Goal: Task Accomplishment & Management: Use online tool/utility

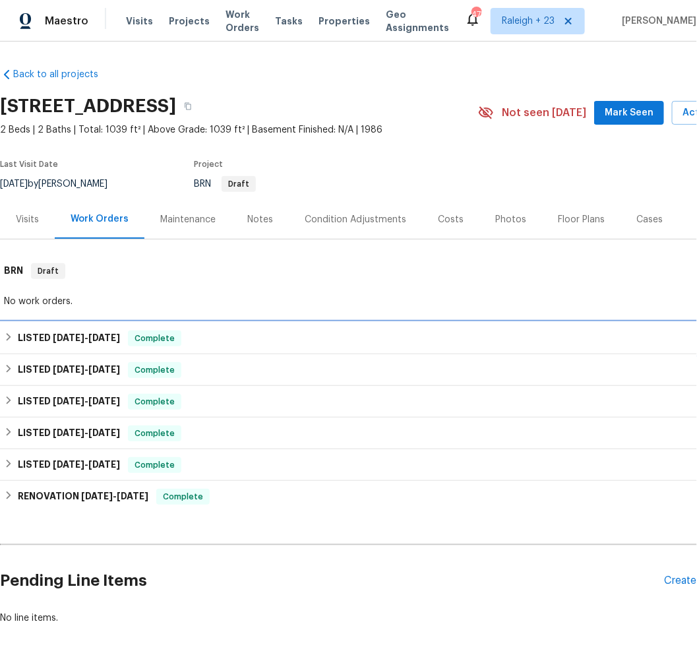
click at [105, 342] on h6 "LISTED 8/11/25 - 8/13/25" at bounding box center [69, 338] width 102 height 16
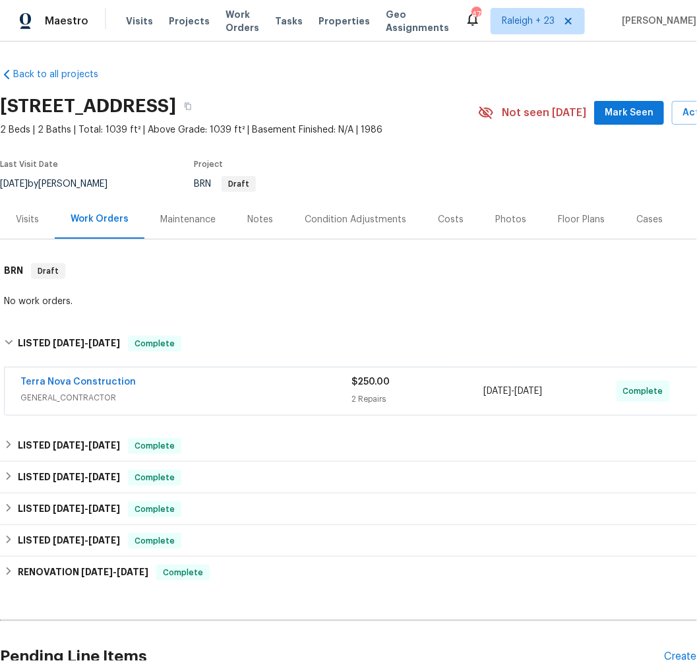
click at [94, 427] on div "Back to all projects 1564 Tanglewood Ln Unit 11, Escondido, CA 92029 2 Beds | 2…" at bounding box center [372, 383] width 745 height 653
click at [90, 431] on div "LISTED 6/16/25 - 6/16/25 Complete" at bounding box center [372, 446] width 745 height 32
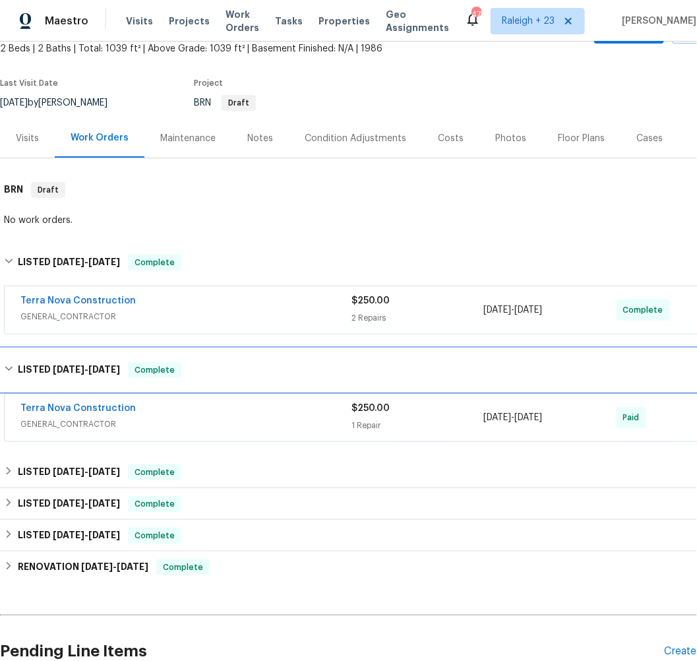
scroll to position [181, 0]
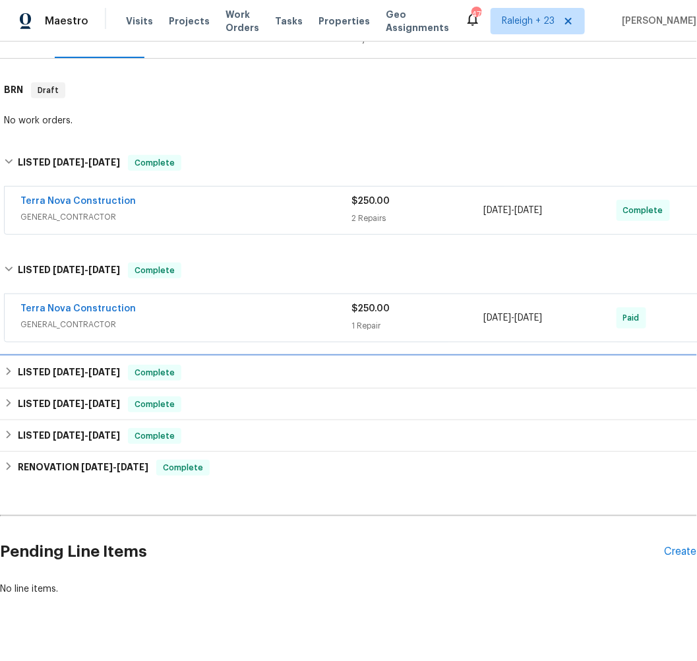
click at [85, 369] on span "6/11/25 - 6/11/25" at bounding box center [86, 371] width 67 height 9
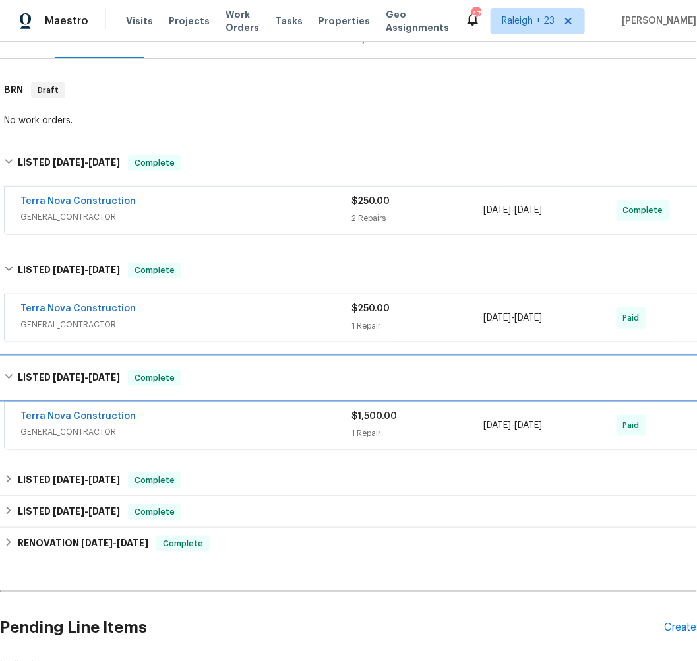
scroll to position [290, 0]
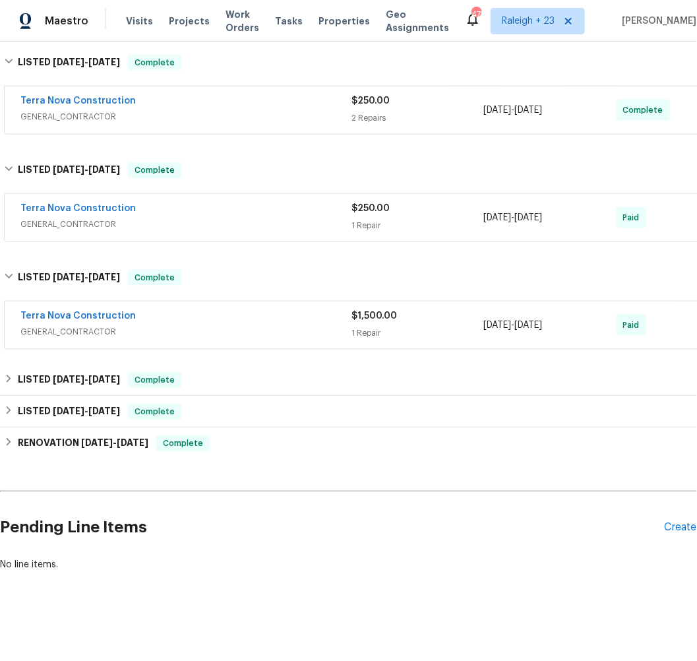
click at [76, 350] on div "Back to all projects 1564 Tanglewood Ln Unit 11, Escondido, CA 92029 2 Beds | 2…" at bounding box center [372, 178] width 745 height 805
click at [76, 364] on div "LISTED 7/15/24 - 9/29/24 Complete" at bounding box center [372, 380] width 745 height 32
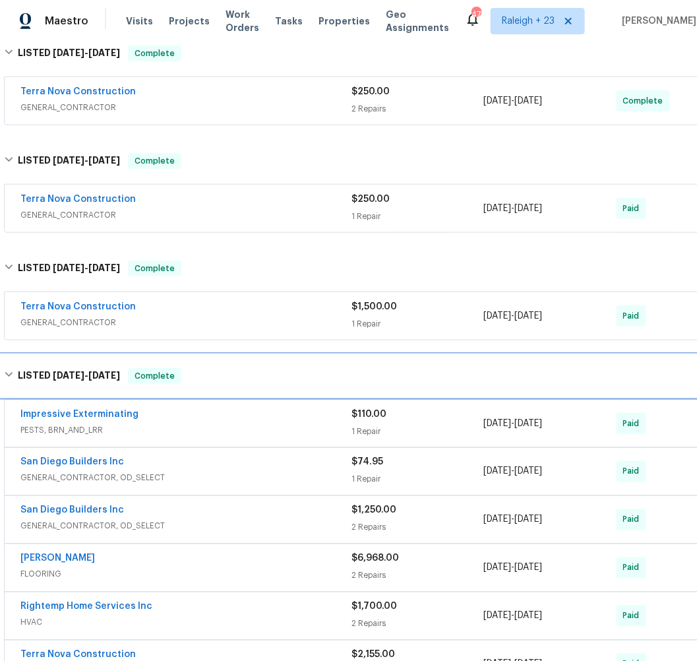
scroll to position [493, 0]
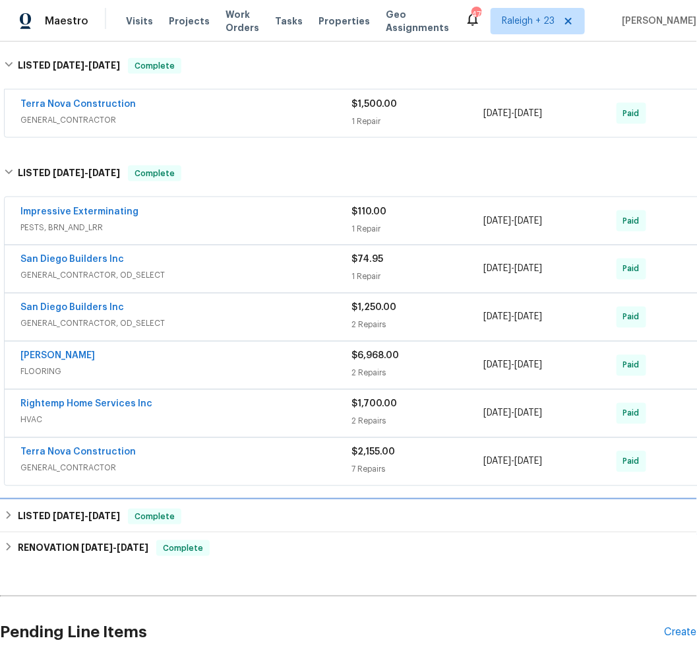
click at [90, 511] on span "6/11/24 - 6/12/24" at bounding box center [86, 515] width 67 height 9
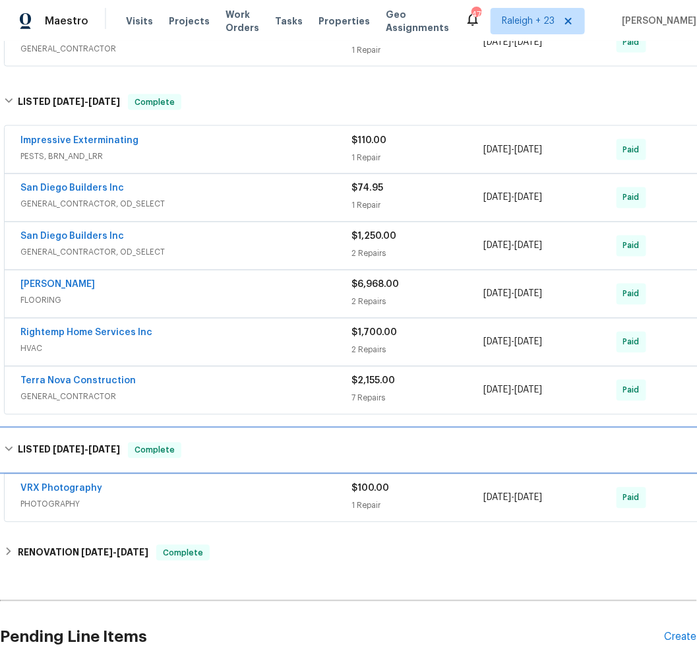
scroll to position [610, 0]
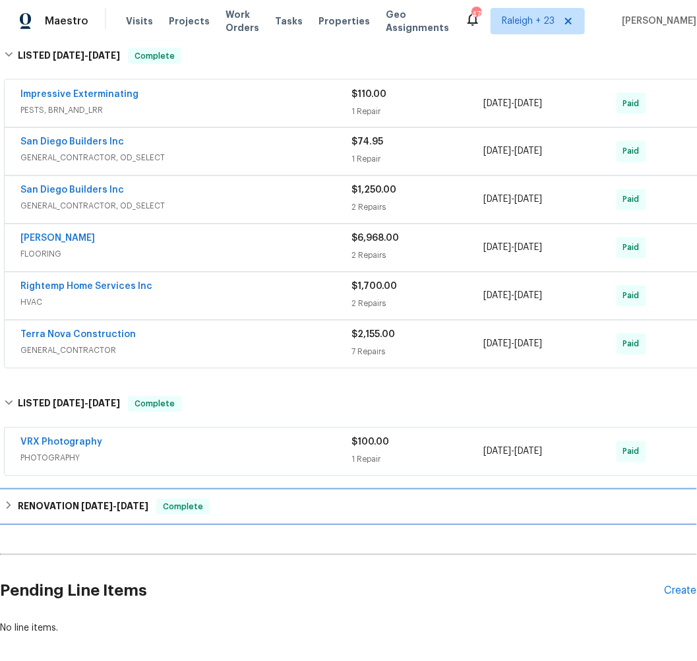
click at [93, 499] on h6 "RENOVATION 5/29/24 - 6/7/24" at bounding box center [83, 507] width 131 height 16
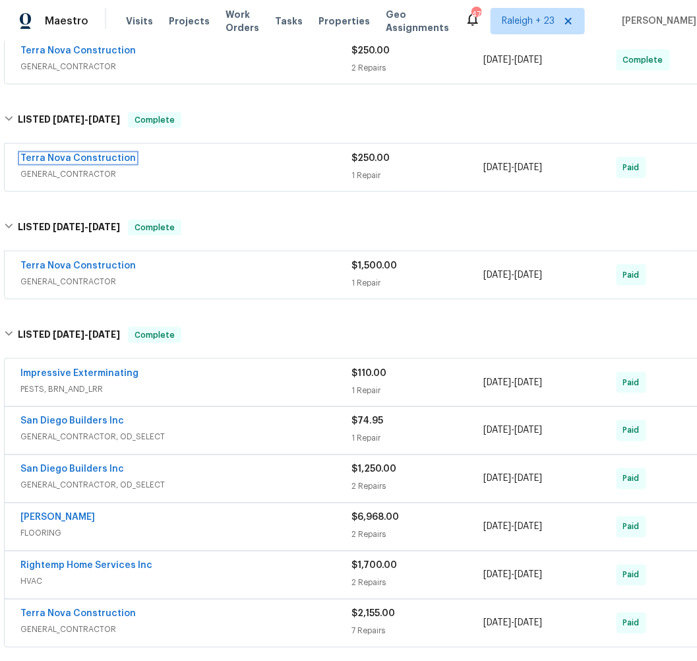
scroll to position [135, 0]
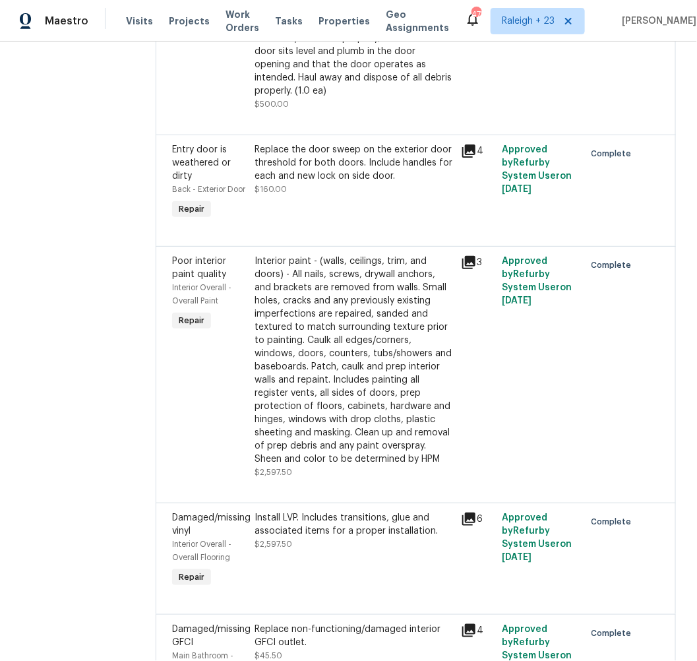
scroll to position [2816, 0]
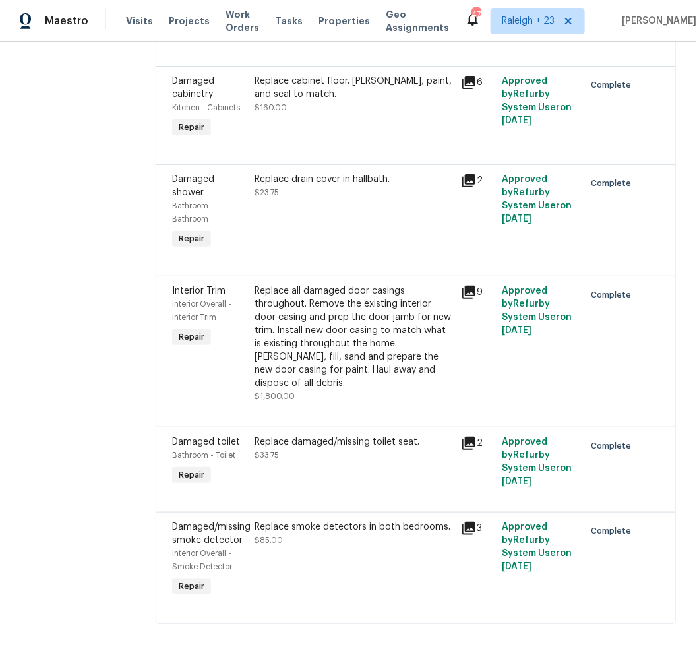
scroll to position [460, 0]
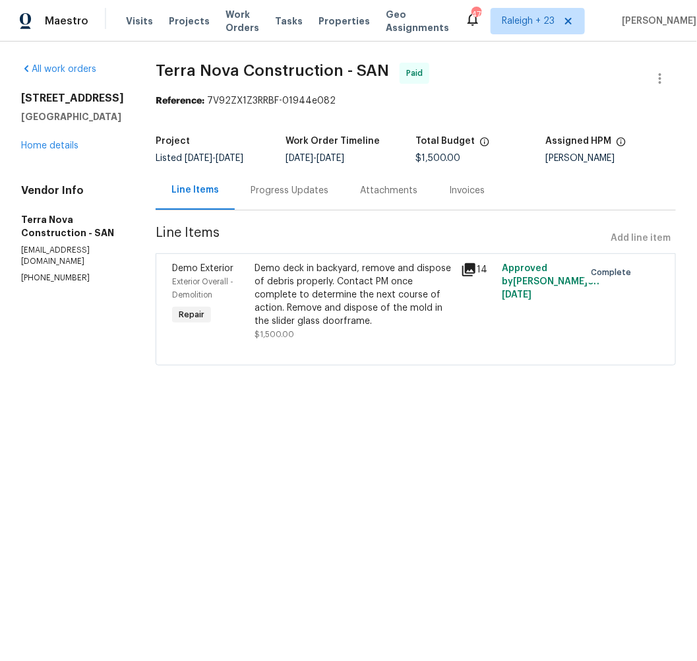
click at [473, 278] on icon at bounding box center [469, 270] width 16 height 16
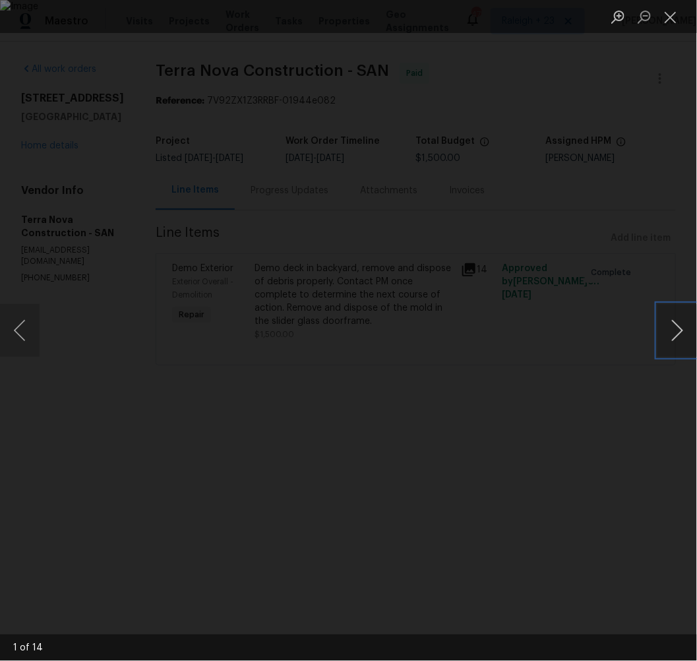
click at [672, 324] on button "Next image" at bounding box center [677, 330] width 40 height 53
click at [676, 332] on button "Next image" at bounding box center [677, 330] width 40 height 53
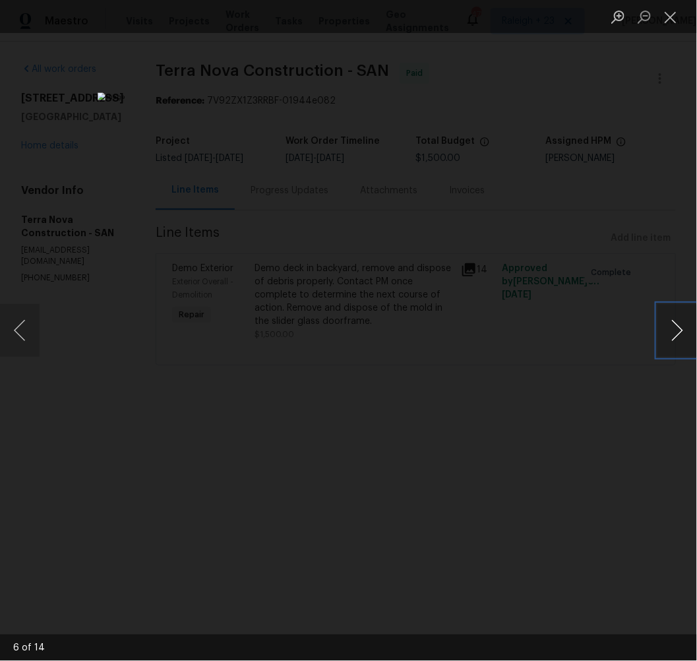
click at [676, 332] on button "Next image" at bounding box center [677, 330] width 40 height 53
click at [10, 341] on button "Previous image" at bounding box center [20, 330] width 40 height 53
click at [673, 328] on button "Next image" at bounding box center [677, 330] width 40 height 53
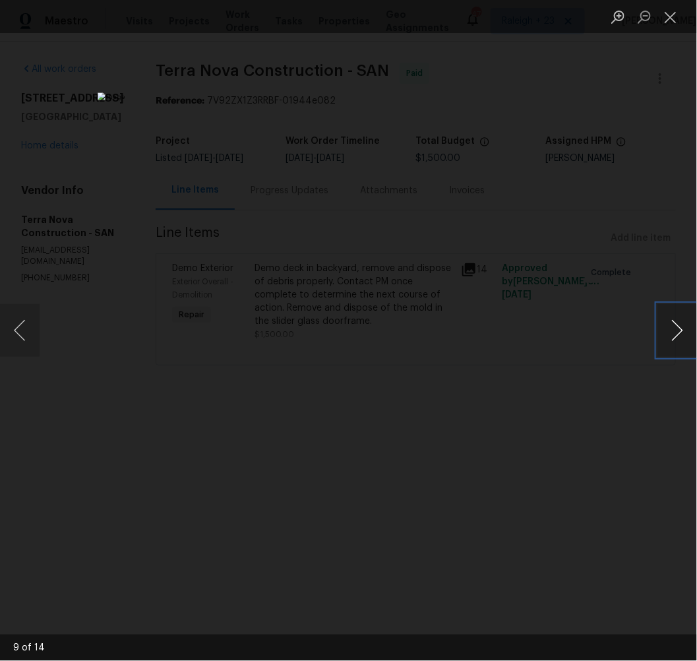
click at [673, 328] on button "Next image" at bounding box center [677, 330] width 40 height 53
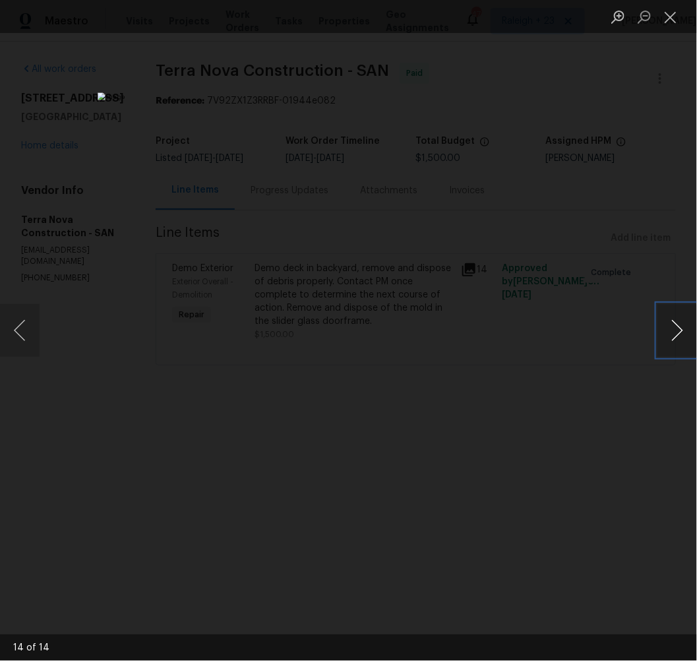
click at [673, 328] on button "Next image" at bounding box center [677, 330] width 40 height 53
click at [669, 10] on button "Close lightbox" at bounding box center [670, 16] width 26 height 23
